Goal: Task Accomplishment & Management: Complete application form

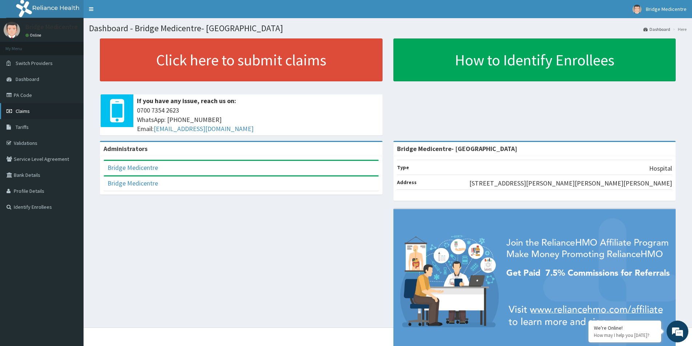
click at [27, 109] on span "Claims" at bounding box center [23, 111] width 14 height 7
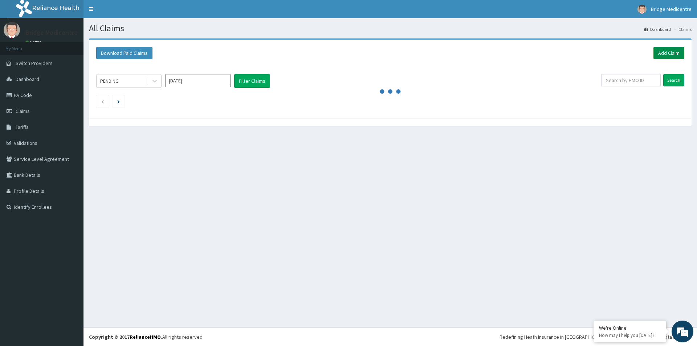
click at [663, 53] on link "Add Claim" at bounding box center [668, 53] width 31 height 12
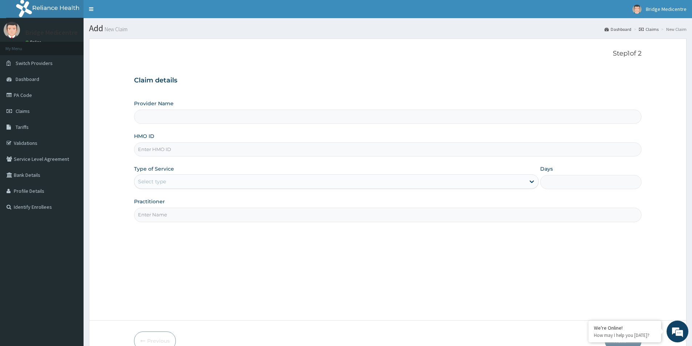
paste input "TBC/10243/A"
type input "TBC/10243/A"
type input "Bridge Medicentre- Victoria Island"
type input "TBC/10243/A"
click at [209, 181] on div "Select type" at bounding box center [329, 182] width 391 height 12
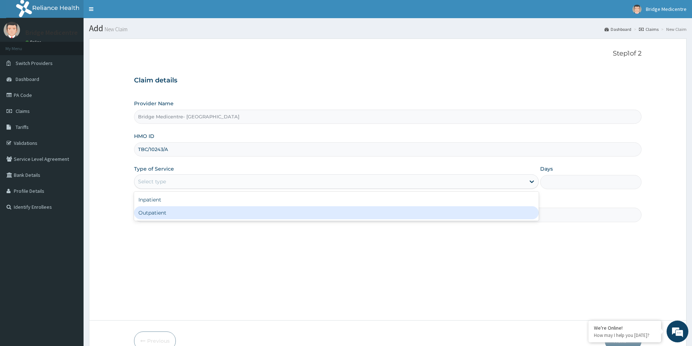
click at [216, 210] on div "Outpatient" at bounding box center [336, 212] width 404 height 13
type input "1"
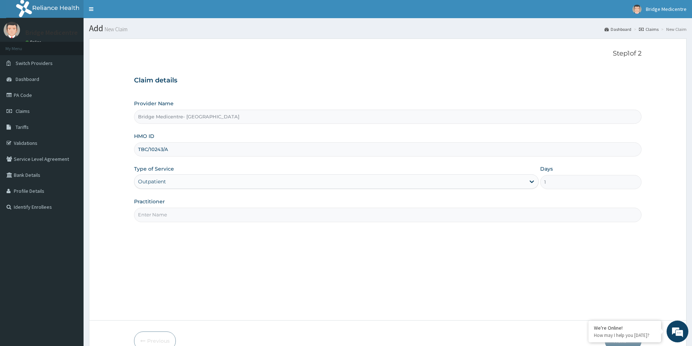
click at [304, 211] on input "Practitioner" at bounding box center [387, 215] width 507 height 14
type input "Dr Bankole"
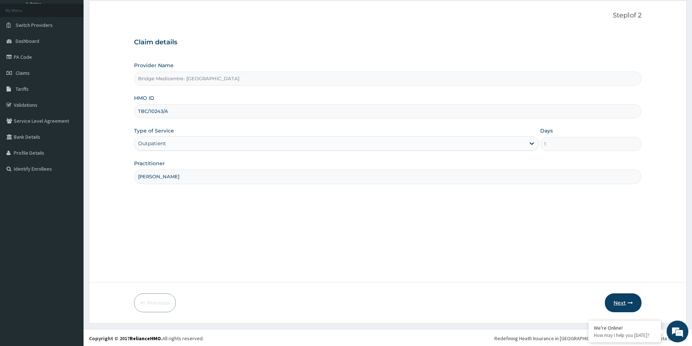
scroll to position [40, 0]
click at [613, 298] on button "Next" at bounding box center [622, 301] width 37 height 19
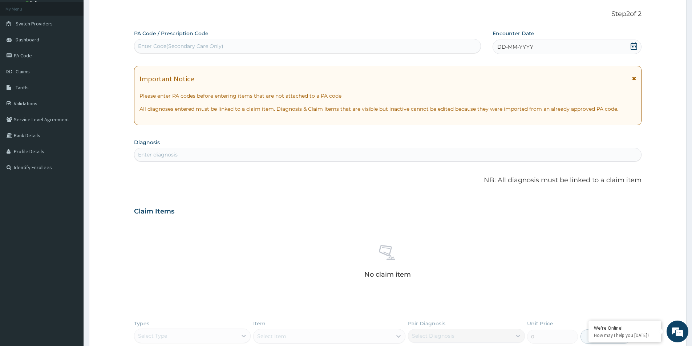
scroll to position [0, 0]
click at [550, 50] on div "DD-MM-YYYY" at bounding box center [566, 47] width 148 height 15
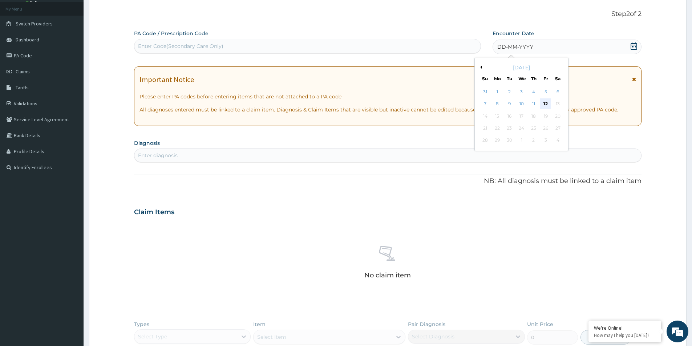
click at [547, 104] on div "12" at bounding box center [545, 104] width 11 height 11
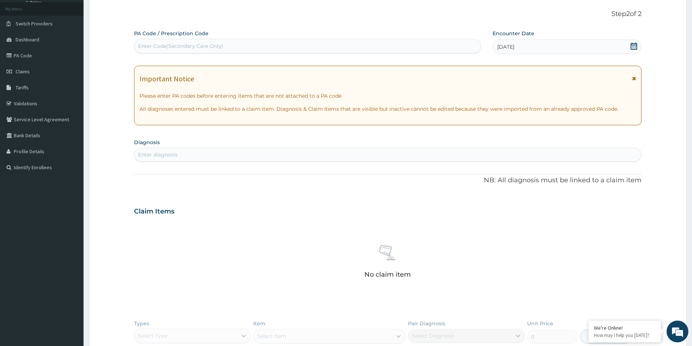
click at [262, 157] on div "Enter diagnosis" at bounding box center [387, 155] width 506 height 12
type input "peptic"
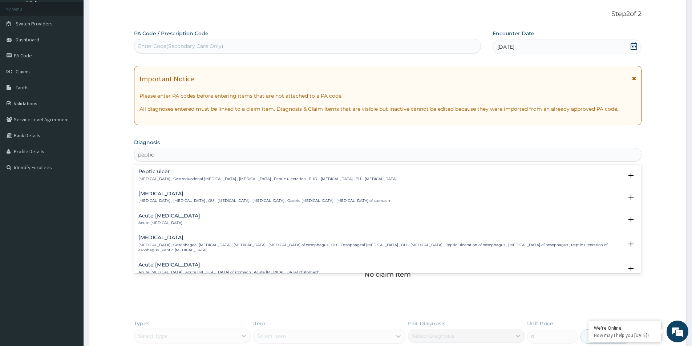
click at [244, 178] on p "Peptic ulcer , Gastroduodenal ulcer , Peptic ulcer disease , Peptic ulceration …" at bounding box center [267, 178] width 258 height 5
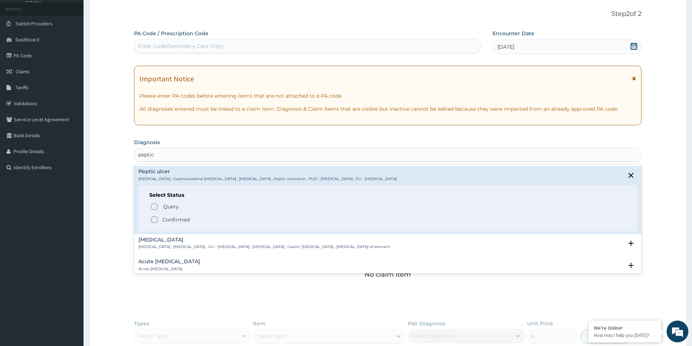
click at [157, 219] on circle "status option filled" at bounding box center [154, 219] width 7 height 7
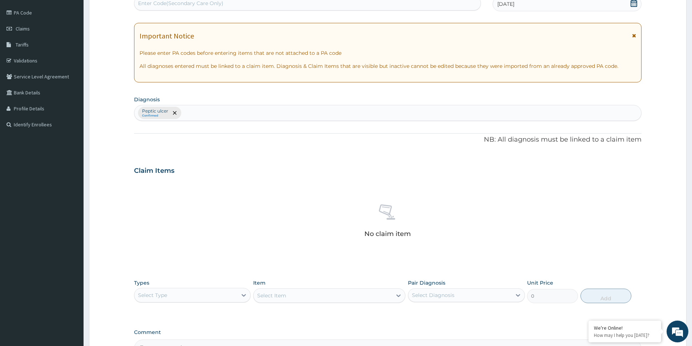
scroll to position [170, 0]
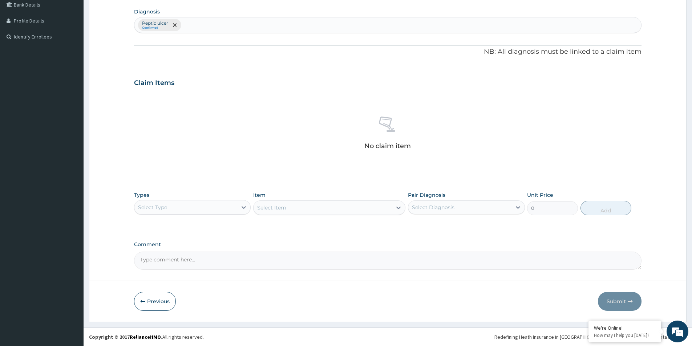
click at [191, 210] on div "Select Type" at bounding box center [185, 207] width 103 height 12
click at [191, 252] on div "Procedures" at bounding box center [192, 251] width 117 height 13
click at [332, 211] on div "Select Item" at bounding box center [329, 207] width 152 height 15
click at [369, 207] on div "Select Item" at bounding box center [322, 208] width 138 height 12
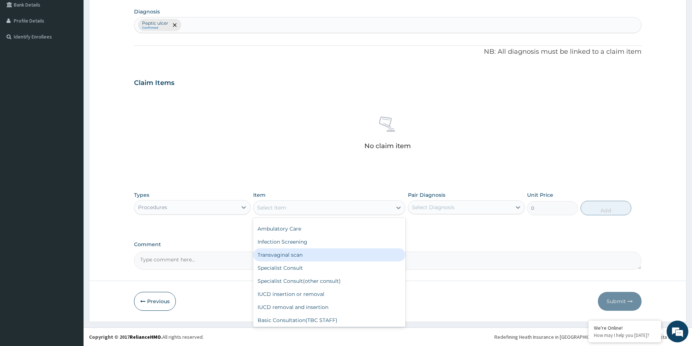
scroll to position [73, 0]
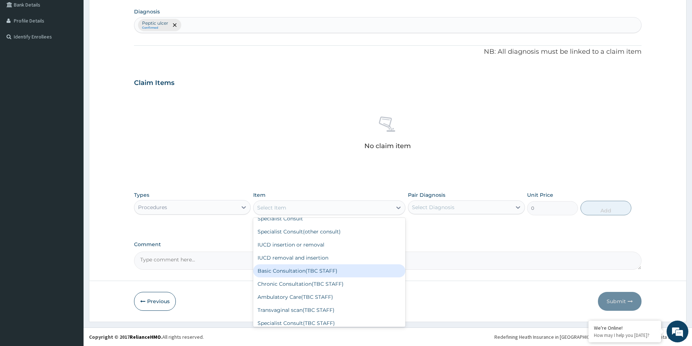
click at [324, 273] on div "Basic Consultation(TBC STAFF)" at bounding box center [329, 270] width 152 height 13
type input "6000"
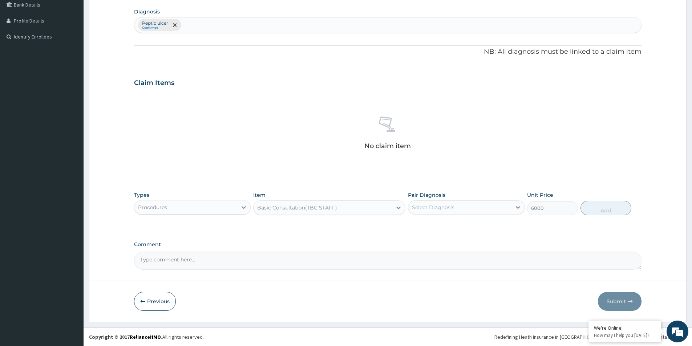
click at [485, 207] on div "Select Diagnosis" at bounding box center [459, 207] width 103 height 12
click at [439, 222] on label "Peptic ulcer" at bounding box center [436, 224] width 32 height 7
checkbox input "true"
click at [609, 208] on button "Add" at bounding box center [605, 208] width 51 height 15
type input "0"
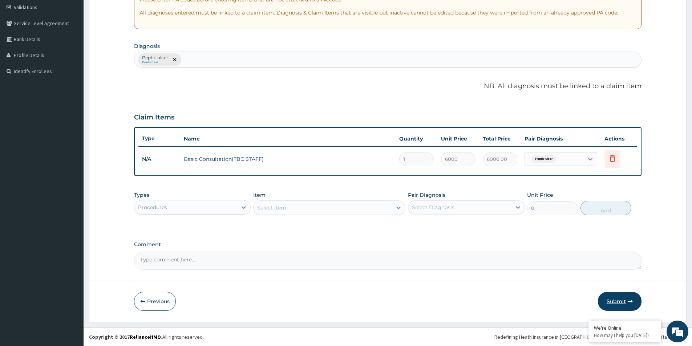
click at [618, 303] on button "Submit" at bounding box center [620, 301] width 44 height 19
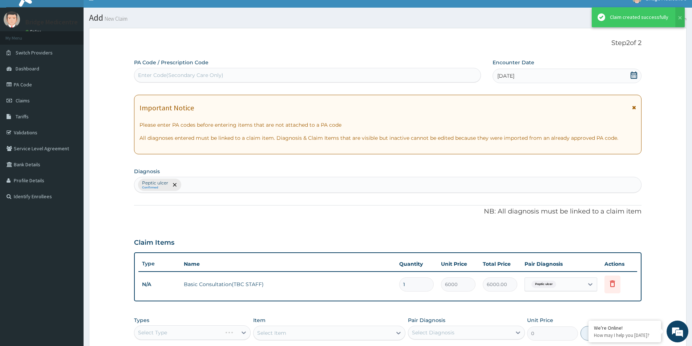
scroll to position [136, 0]
